Goal: Navigation & Orientation: Find specific page/section

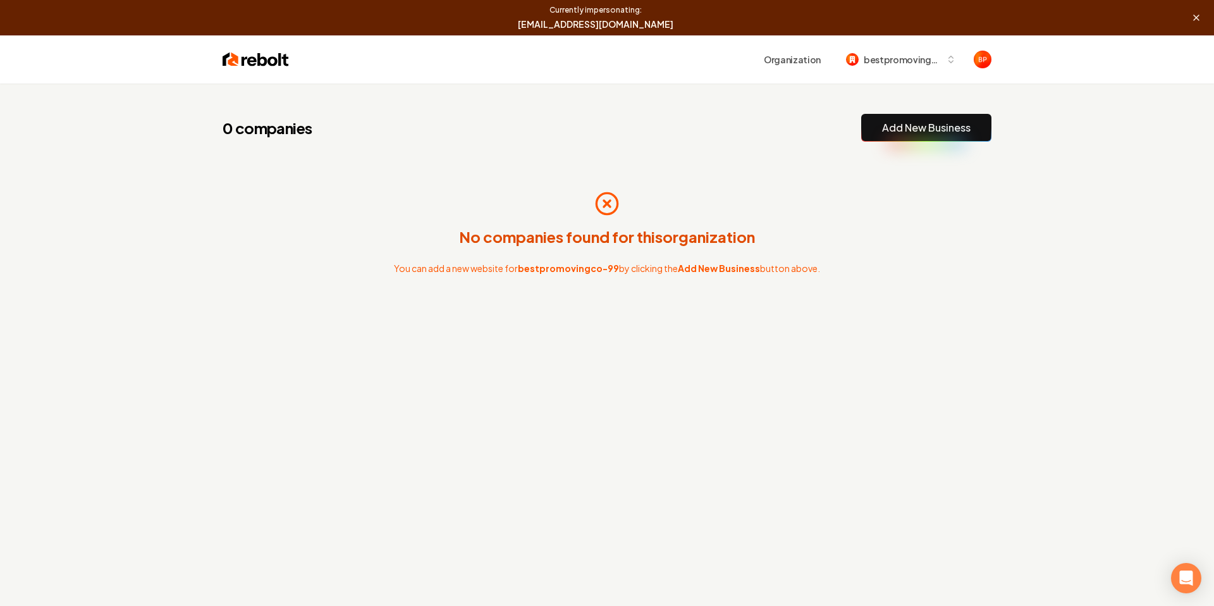
click at [570, 28] on span "[EMAIL_ADDRESS][DOMAIN_NAME]" at bounding box center [596, 24] width 1176 height 13
copy div "[EMAIL_ADDRESS][DOMAIN_NAME]"
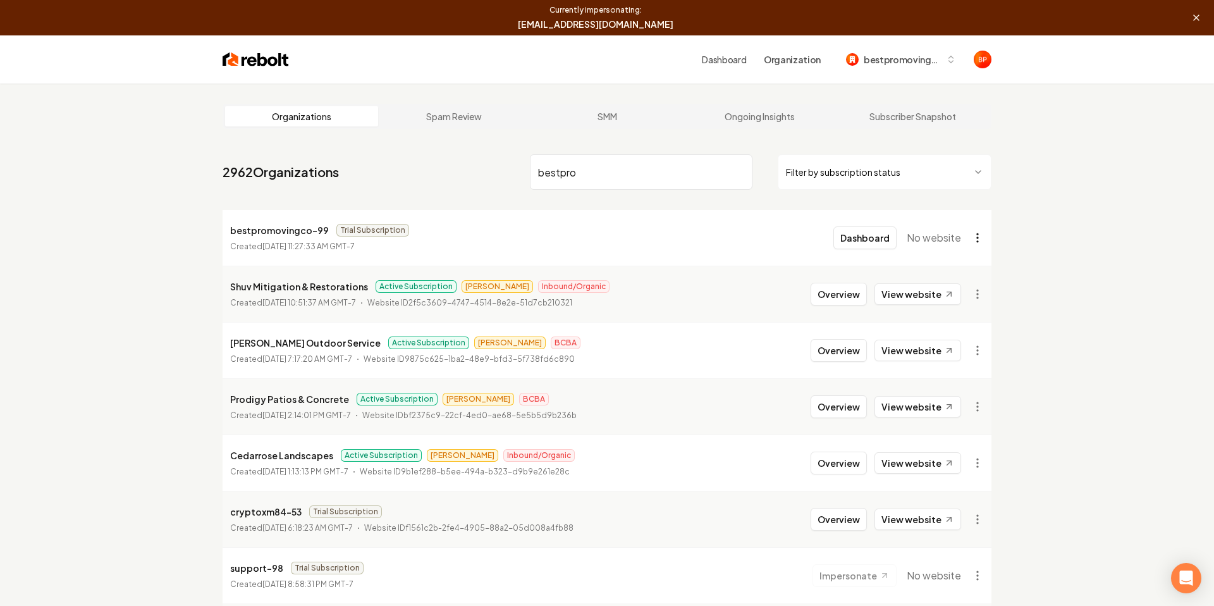
click at [981, 237] on html "Currently impersonating: [EMAIL_ADDRESS][DOMAIN_NAME] End Dashboard Organizatio…" at bounding box center [607, 303] width 1214 height 606
click at [959, 263] on div "Organization Info" at bounding box center [947, 266] width 80 height 20
click at [952, 61] on icon "button" at bounding box center [951, 62] width 4 height 2
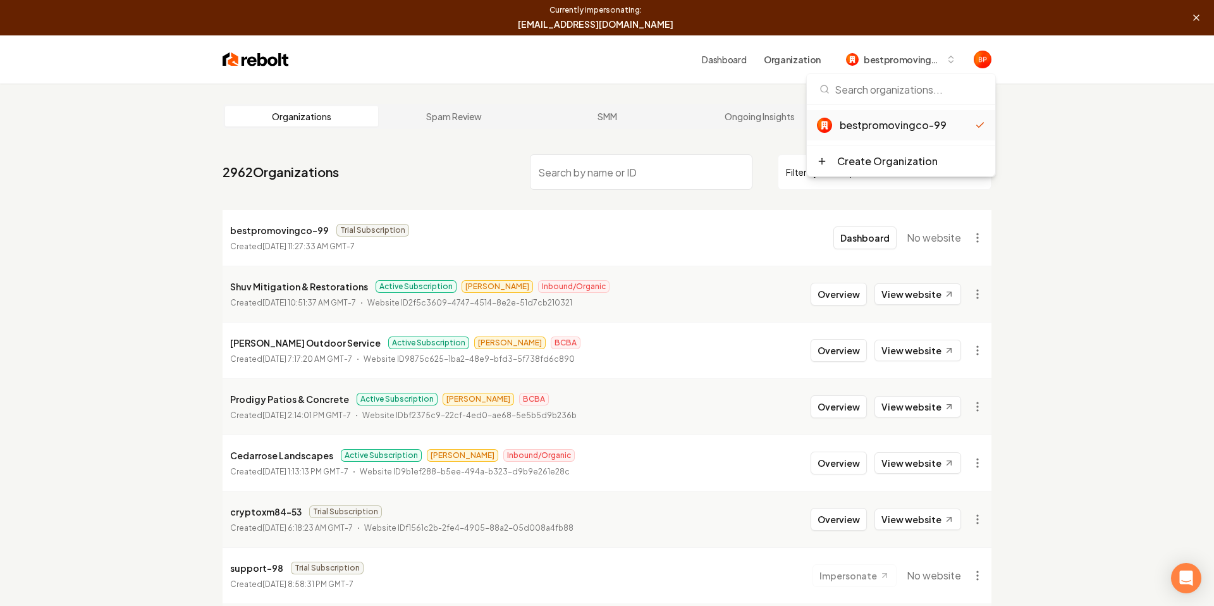
drag, startPoint x: 1009, startPoint y: 74, endPoint x: 985, endPoint y: 62, distance: 26.9
click at [1006, 74] on div "Dashboard Organization bestpromovingco-99" at bounding box center [606, 59] width 809 height 48
click at [983, 61] on img "Open user button" at bounding box center [983, 60] width 18 height 18
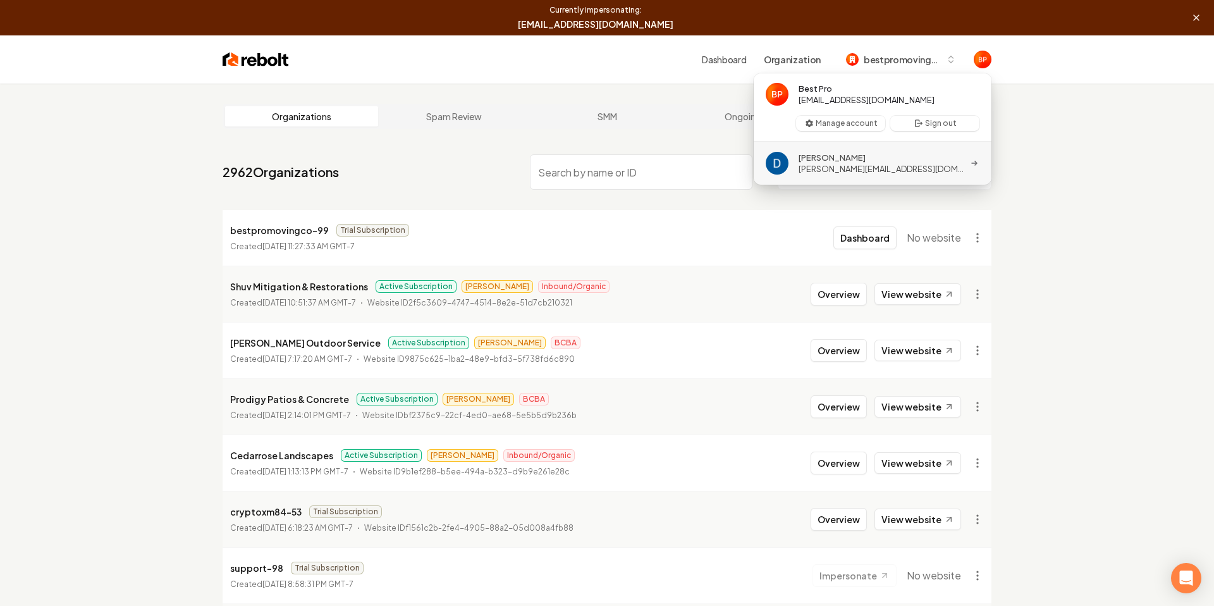
click at [847, 169] on span "david@rebolthq.com" at bounding box center [882, 168] width 166 height 11
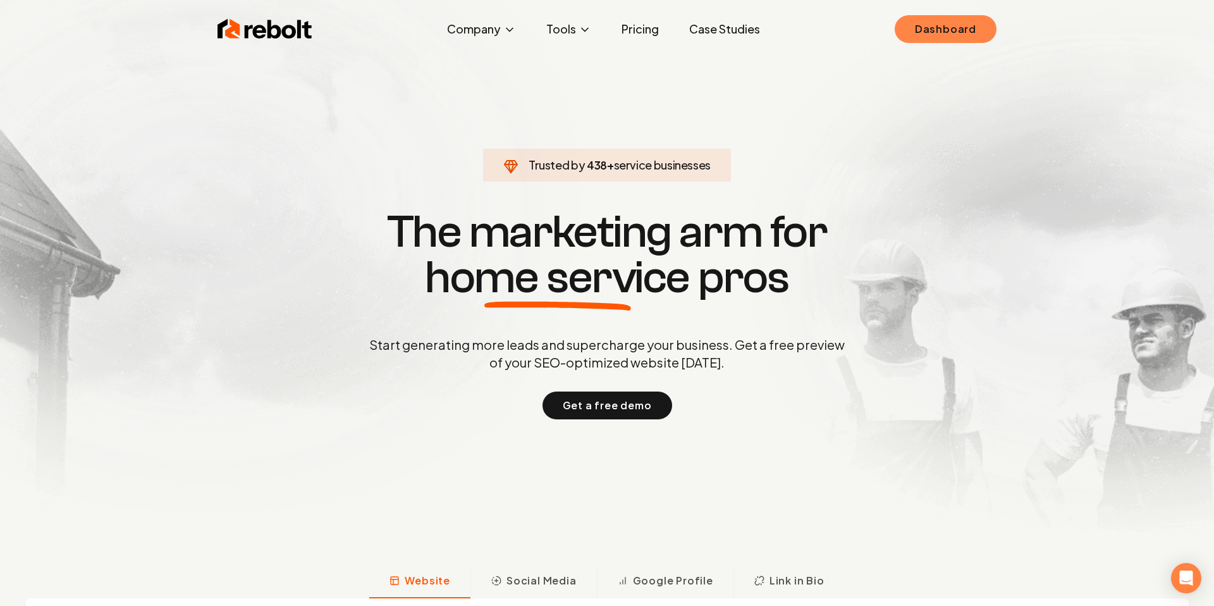
click at [951, 22] on link "Dashboard" at bounding box center [946, 29] width 102 height 28
